Goal: Navigation & Orientation: Understand site structure

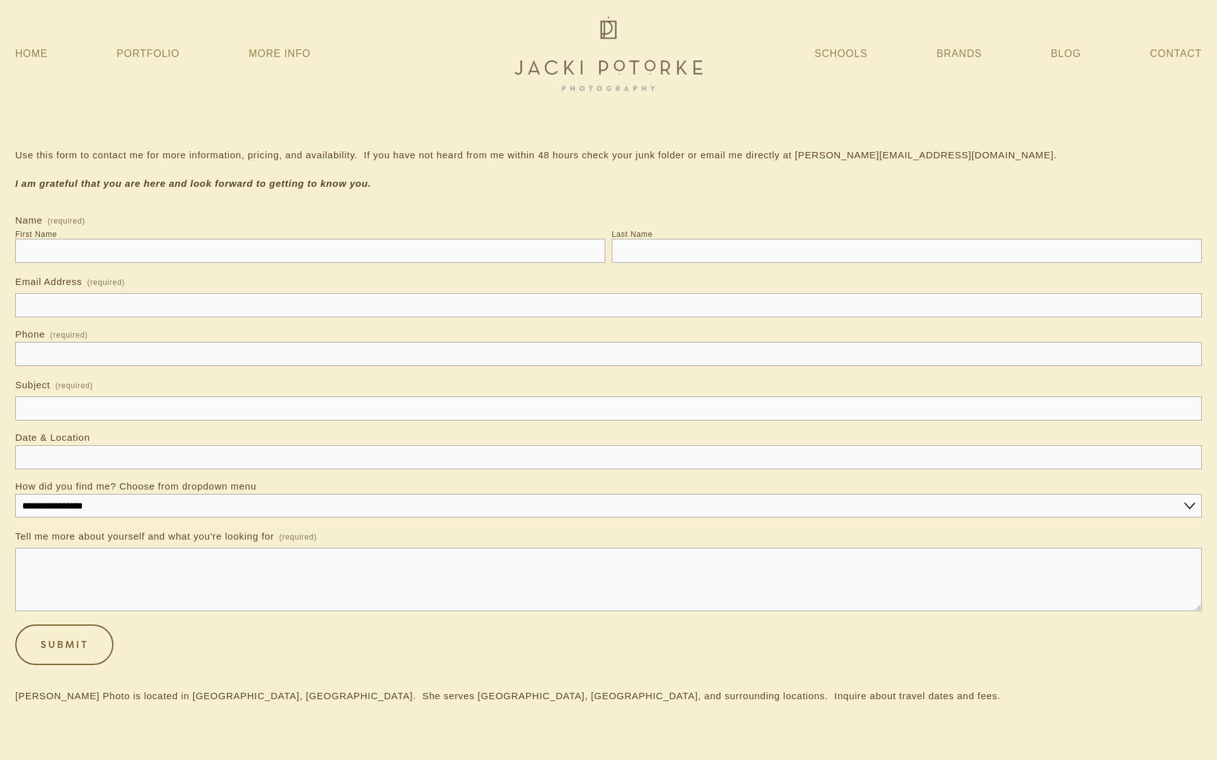
select select "**********"
